Goal: Information Seeking & Learning: Find specific page/section

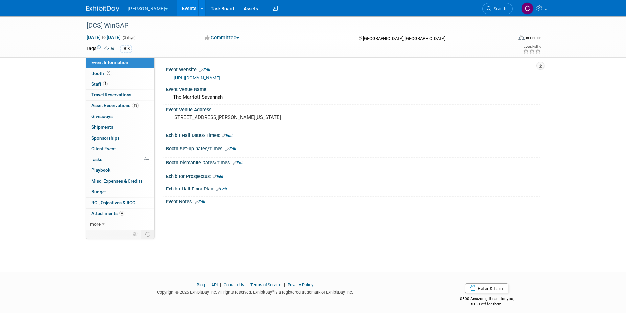
click at [133, 7] on button "[PERSON_NAME]" at bounding box center [151, 7] width 49 height 14
click at [100, 9] on img at bounding box center [102, 9] width 33 height 7
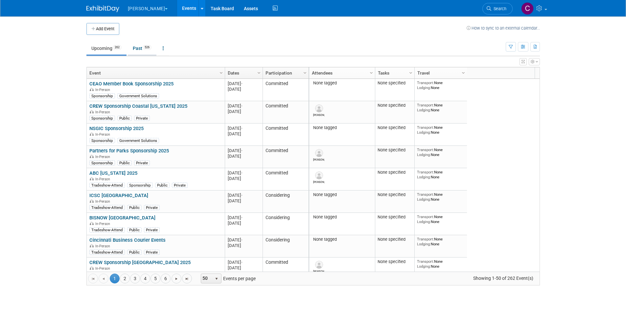
click at [143, 48] on link "Past 526" at bounding box center [142, 48] width 29 height 12
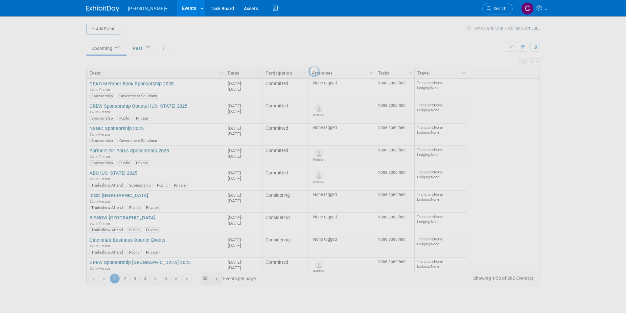
click at [318, 118] on div at bounding box center [312, 156] width 9 height 313
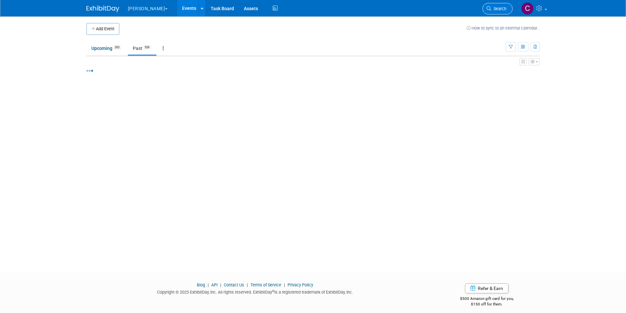
click at [496, 8] on span "Search" at bounding box center [498, 8] width 15 height 5
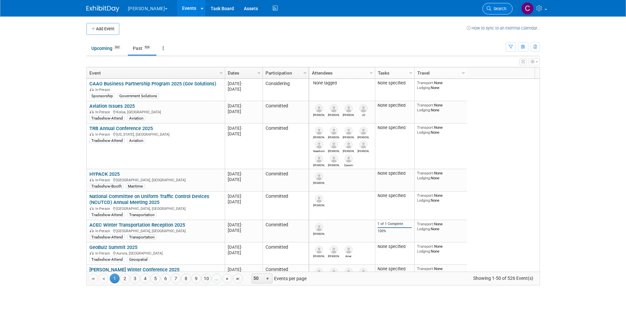
click at [488, 5] on link "Search" at bounding box center [497, 8] width 30 height 11
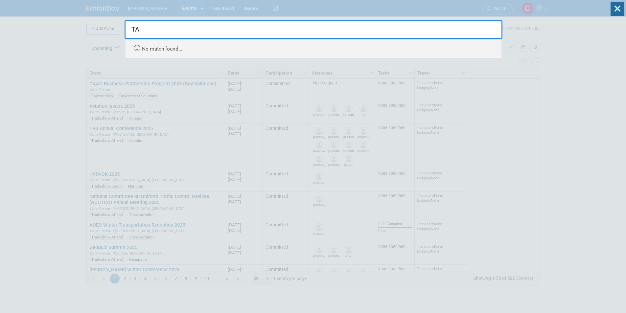
type input "T"
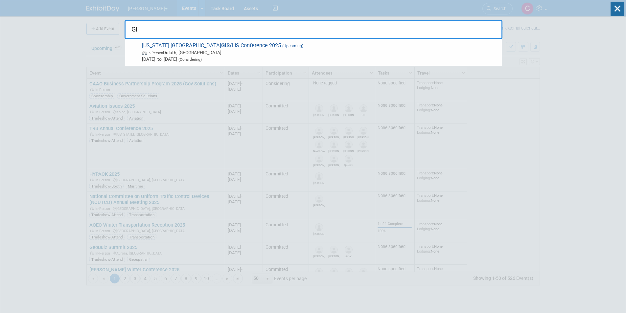
type input "G"
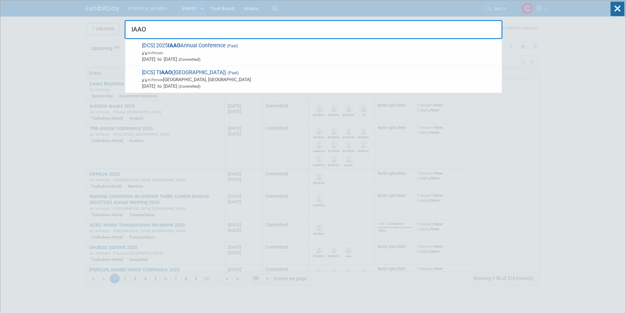
type input "IAAO"
drag, startPoint x: 161, startPoint y: 26, endPoint x: 102, endPoint y: 33, distance: 59.2
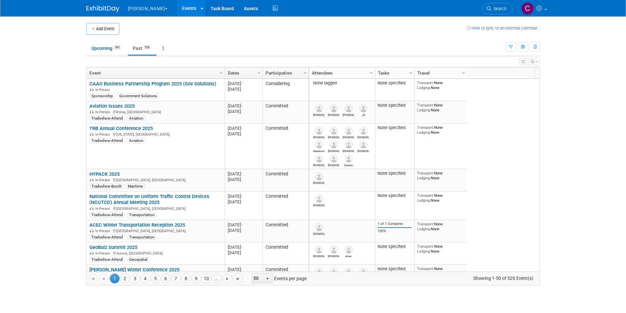
click at [496, 3] on li "Search" at bounding box center [497, 8] width 30 height 16
click at [498, 10] on span "Search" at bounding box center [498, 8] width 15 height 5
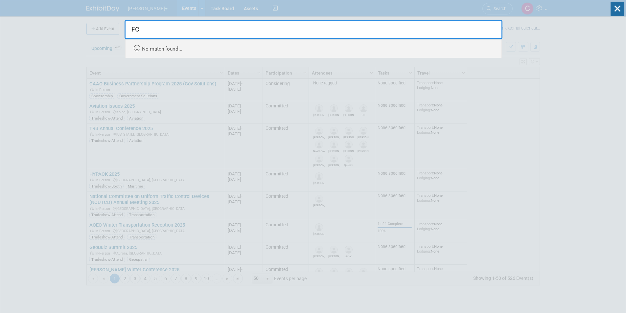
type input "F"
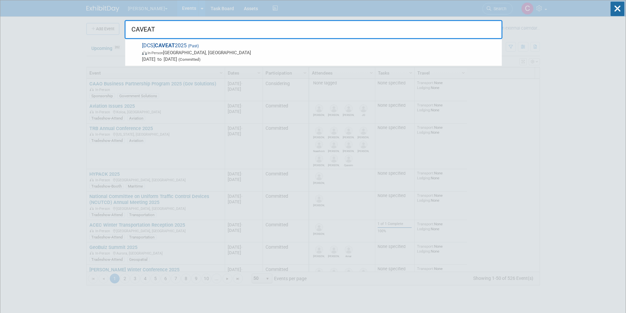
type input "CAVEAT"
drag, startPoint x: 159, startPoint y: 29, endPoint x: 123, endPoint y: 26, distance: 35.6
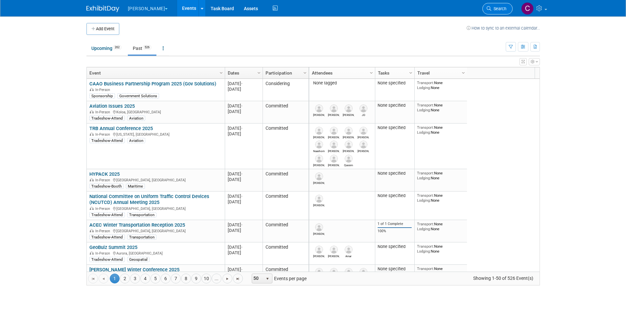
click at [496, 11] on span "Search" at bounding box center [498, 8] width 15 height 5
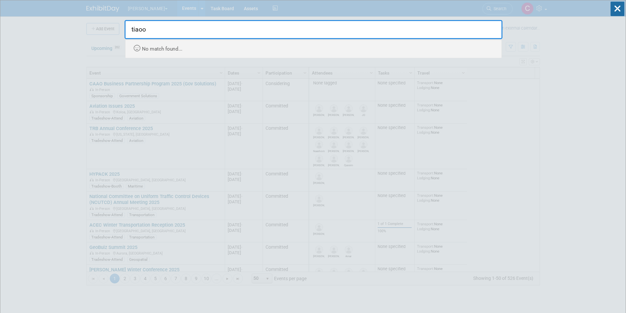
type input "tiaoo"
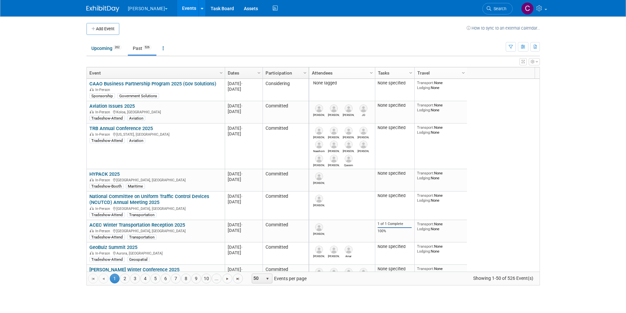
click at [137, 9] on button "[PERSON_NAME]" at bounding box center [151, 7] width 49 height 14
click at [148, 50] on link "Digital Innovations" at bounding box center [152, 49] width 50 height 9
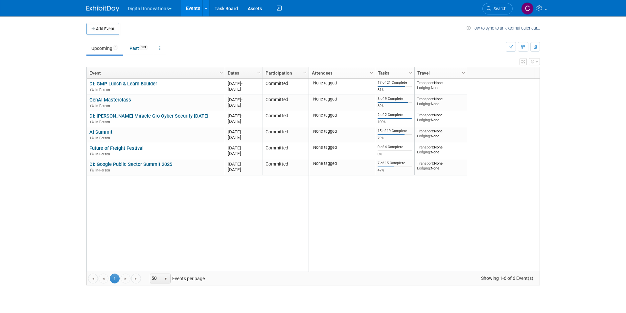
click at [492, 9] on span "Search" at bounding box center [498, 8] width 15 height 5
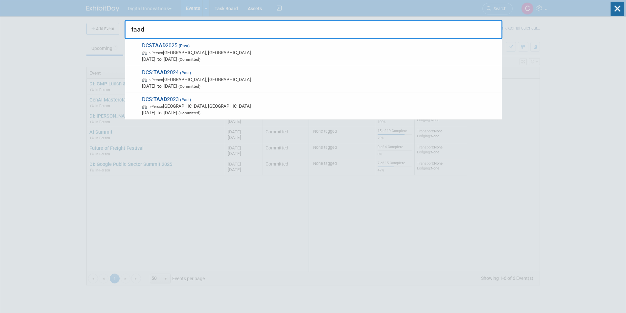
type input "taad"
drag, startPoint x: 129, startPoint y: 30, endPoint x: 112, endPoint y: 28, distance: 17.9
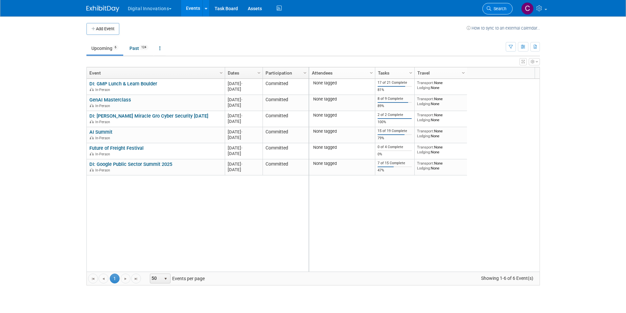
click at [489, 11] on link "Search" at bounding box center [497, 8] width 30 height 11
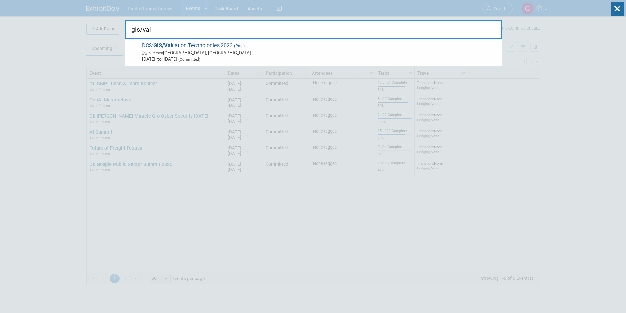
drag, startPoint x: 176, startPoint y: 30, endPoint x: 143, endPoint y: 32, distance: 33.2
click at [143, 32] on input "gis/val" at bounding box center [314, 29] width 378 height 19
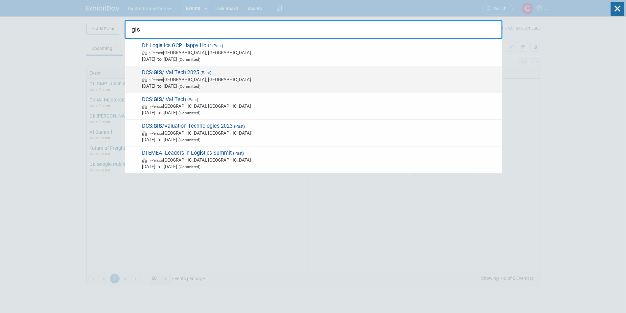
type input "gis"
click at [175, 71] on span "DCS: GIS / Val Tech 2025 (Past) In-Person Columbus, OH Mar 3, 2025 to Mar 6, 20…" at bounding box center [319, 79] width 358 height 20
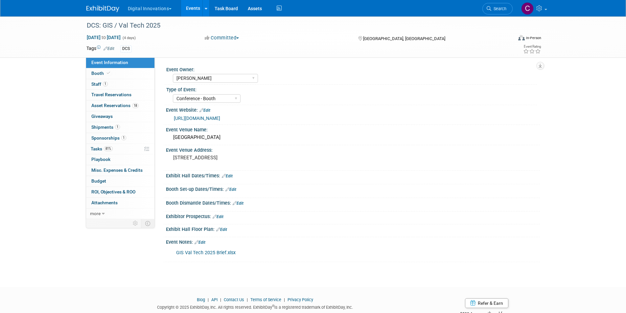
select select "[PERSON_NAME]"
select select "Conference - Booth"
click at [497, 10] on span "Search" at bounding box center [498, 8] width 15 height 5
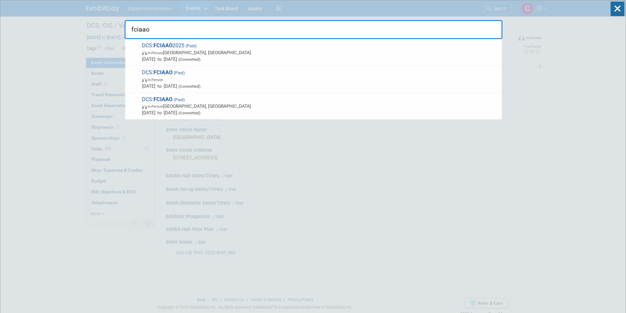
type input "fciaao"
drag, startPoint x: 157, startPoint y: 31, endPoint x: 103, endPoint y: 13, distance: 56.6
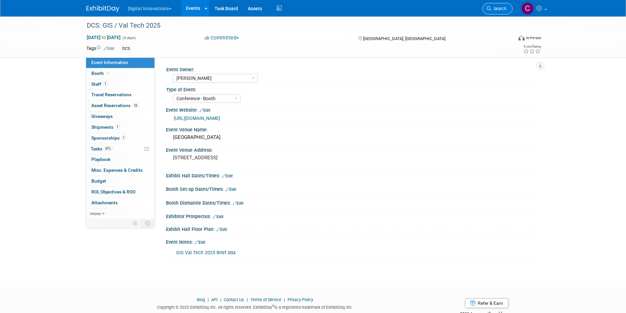
click at [492, 10] on span "Search" at bounding box center [498, 8] width 15 height 5
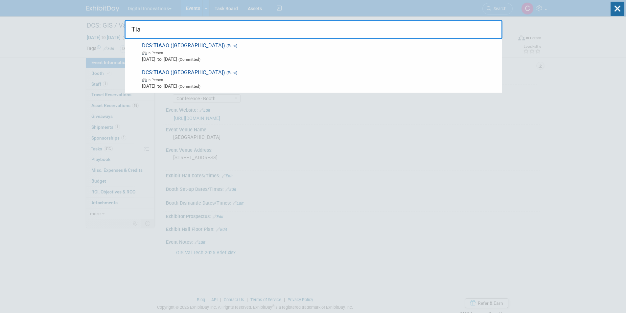
type input "Tia"
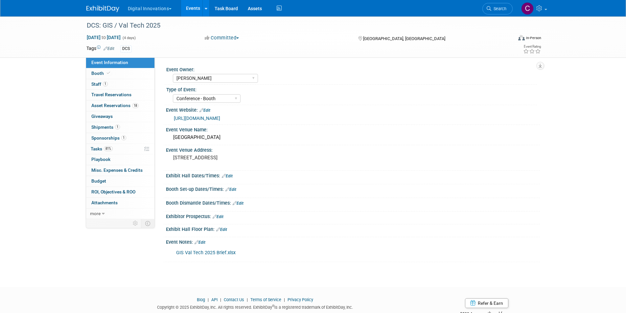
click at [151, 4] on button "Digital Innovations" at bounding box center [153, 7] width 53 height 14
click at [147, 59] on link "[PERSON_NAME]" at bounding box center [152, 58] width 50 height 9
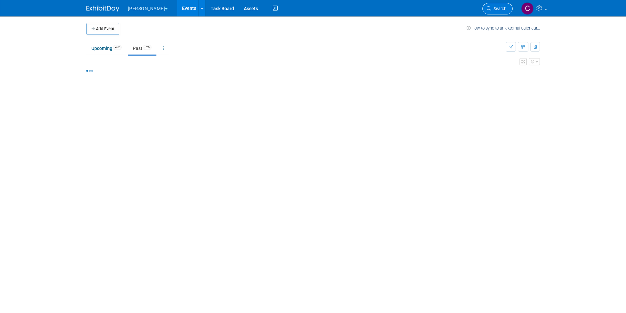
click at [492, 7] on span "Search" at bounding box center [498, 8] width 15 height 5
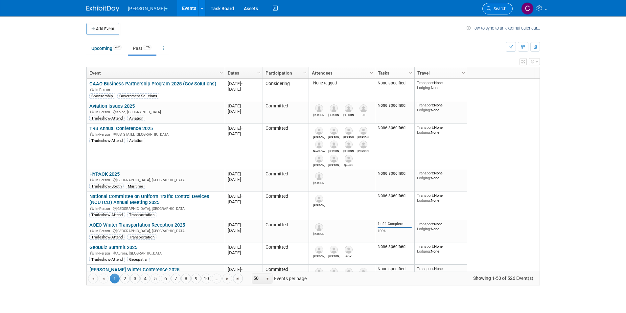
click at [492, 7] on span "Search" at bounding box center [498, 8] width 15 height 5
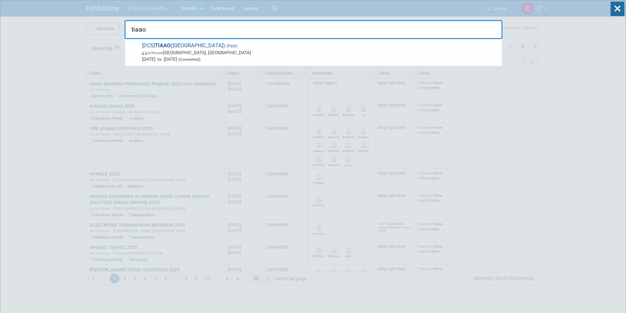
type input "tiaao"
